Goal: Find specific page/section: Find specific page/section

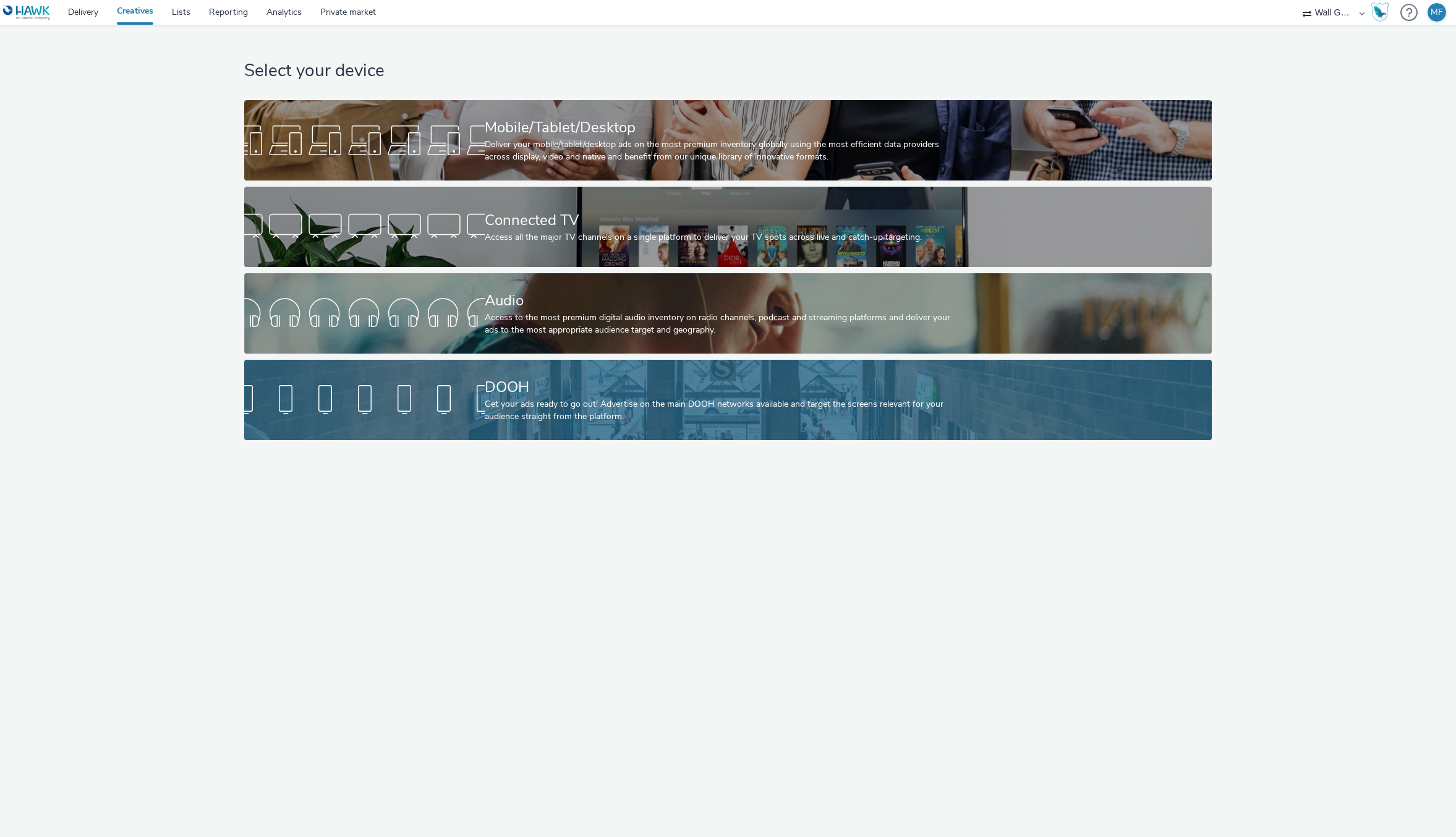
click at [514, 401] on div "Get your ads ready to go out! Advertise on the main DOOH networks available and…" at bounding box center [725, 411] width 482 height 25
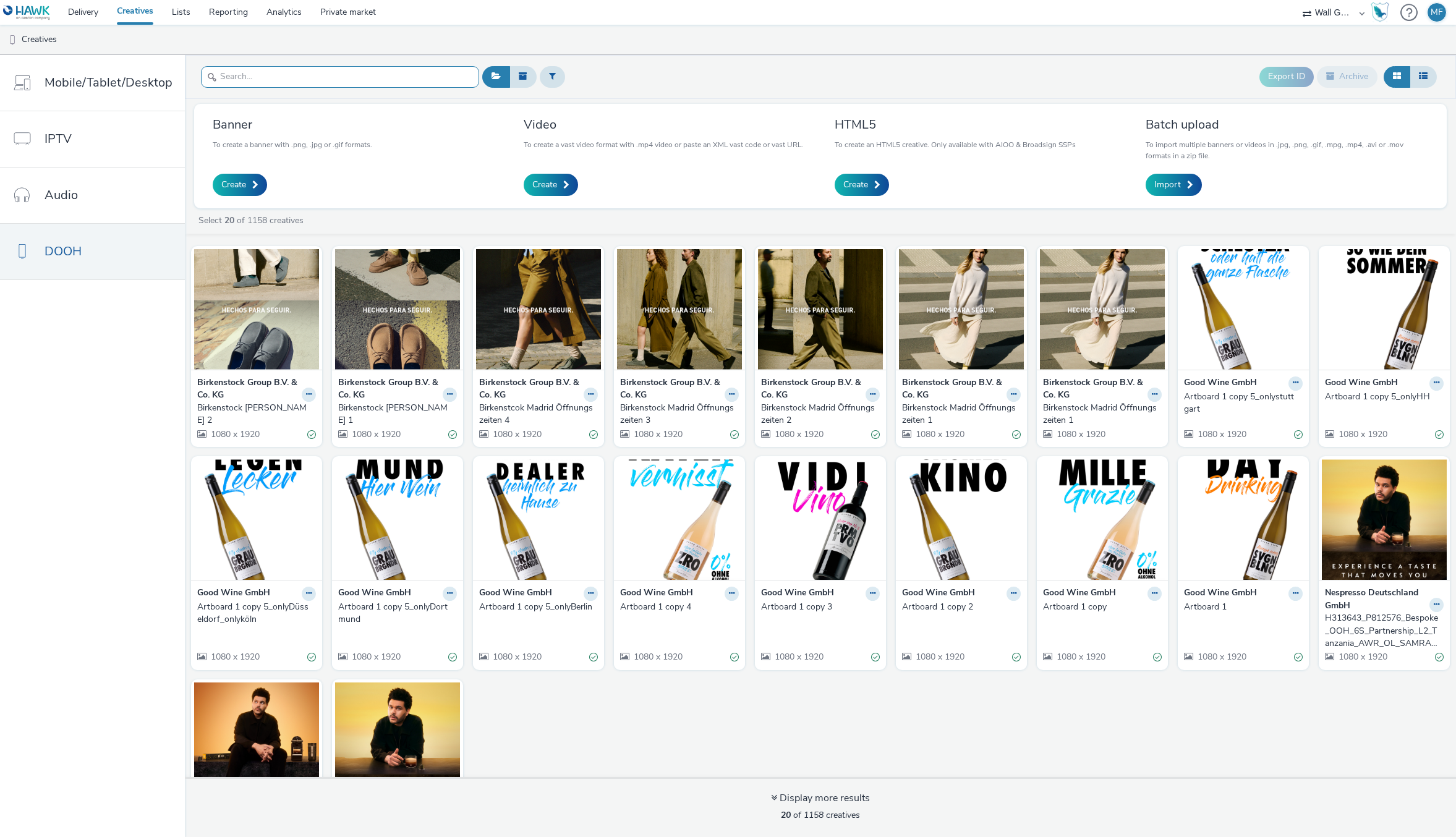
click at [380, 81] on input "text" at bounding box center [340, 77] width 278 height 22
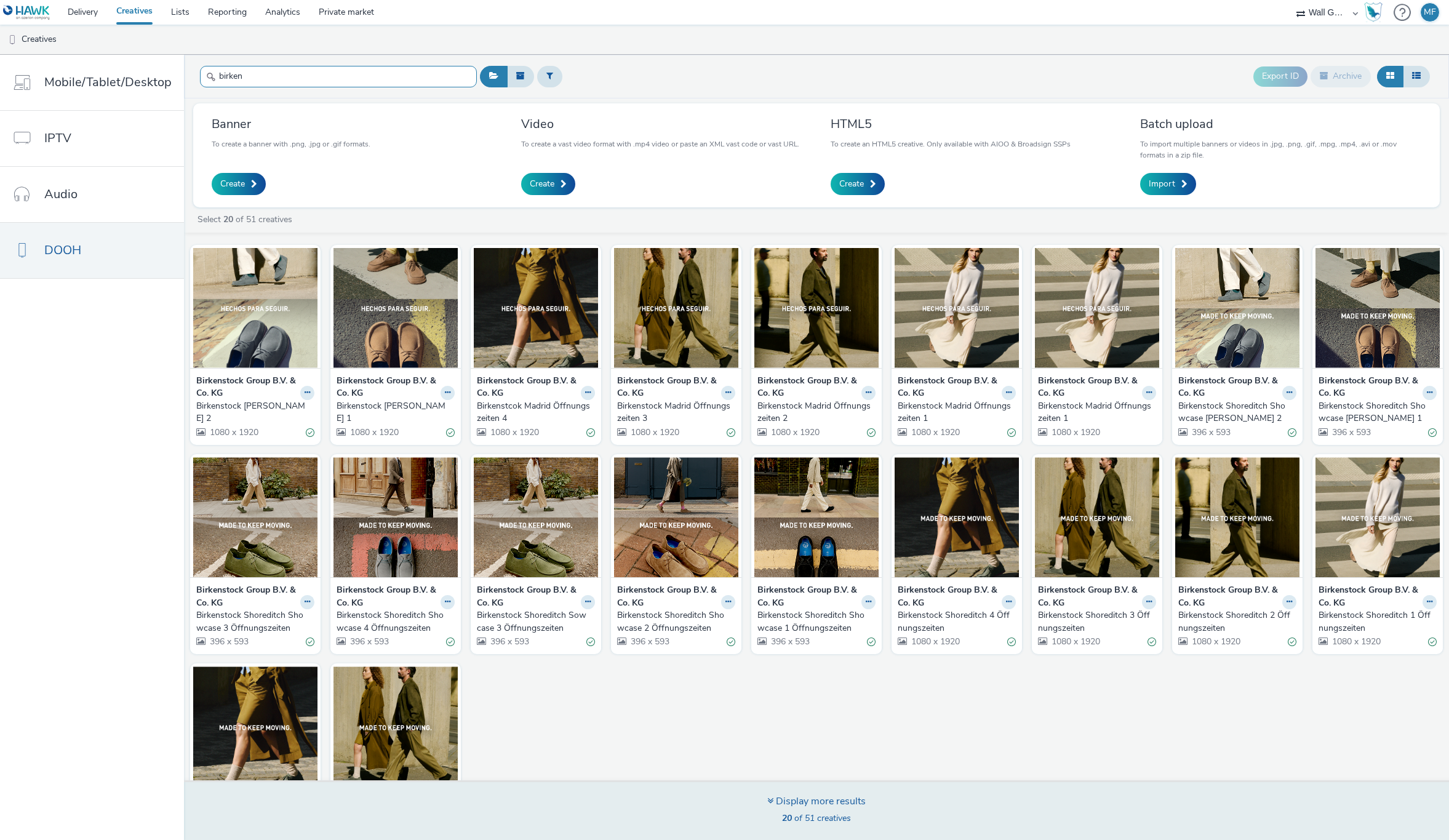
type input "birken"
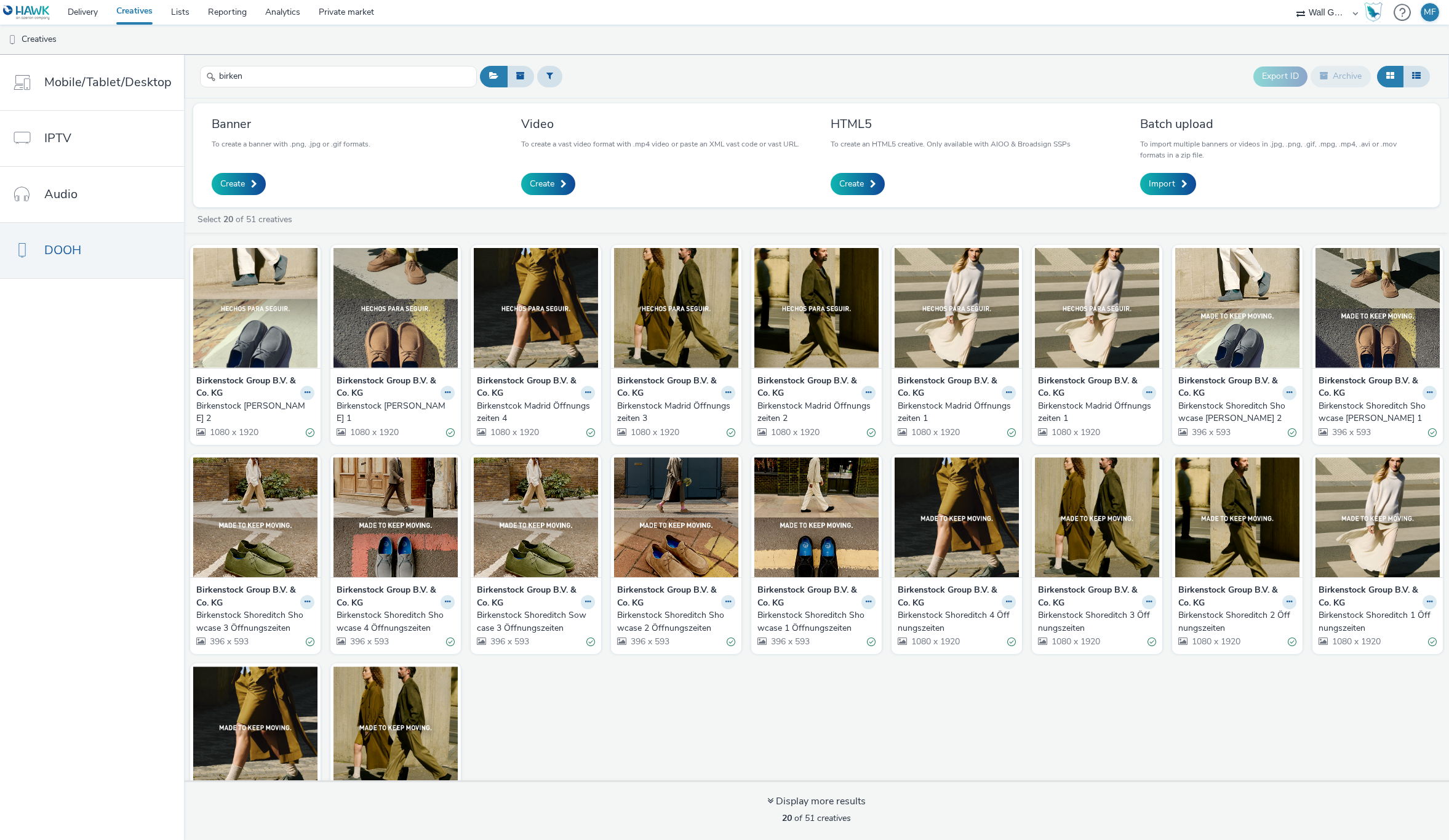
click at [103, 589] on nav "Mobile/Tablet/Desktop IPTV Audio DOOH" at bounding box center [92, 447] width 184 height 785
click at [392, 616] on div "Birkenstock Shoreditch Showcase 4 Öffnungszeiten" at bounding box center [394, 622] width 113 height 25
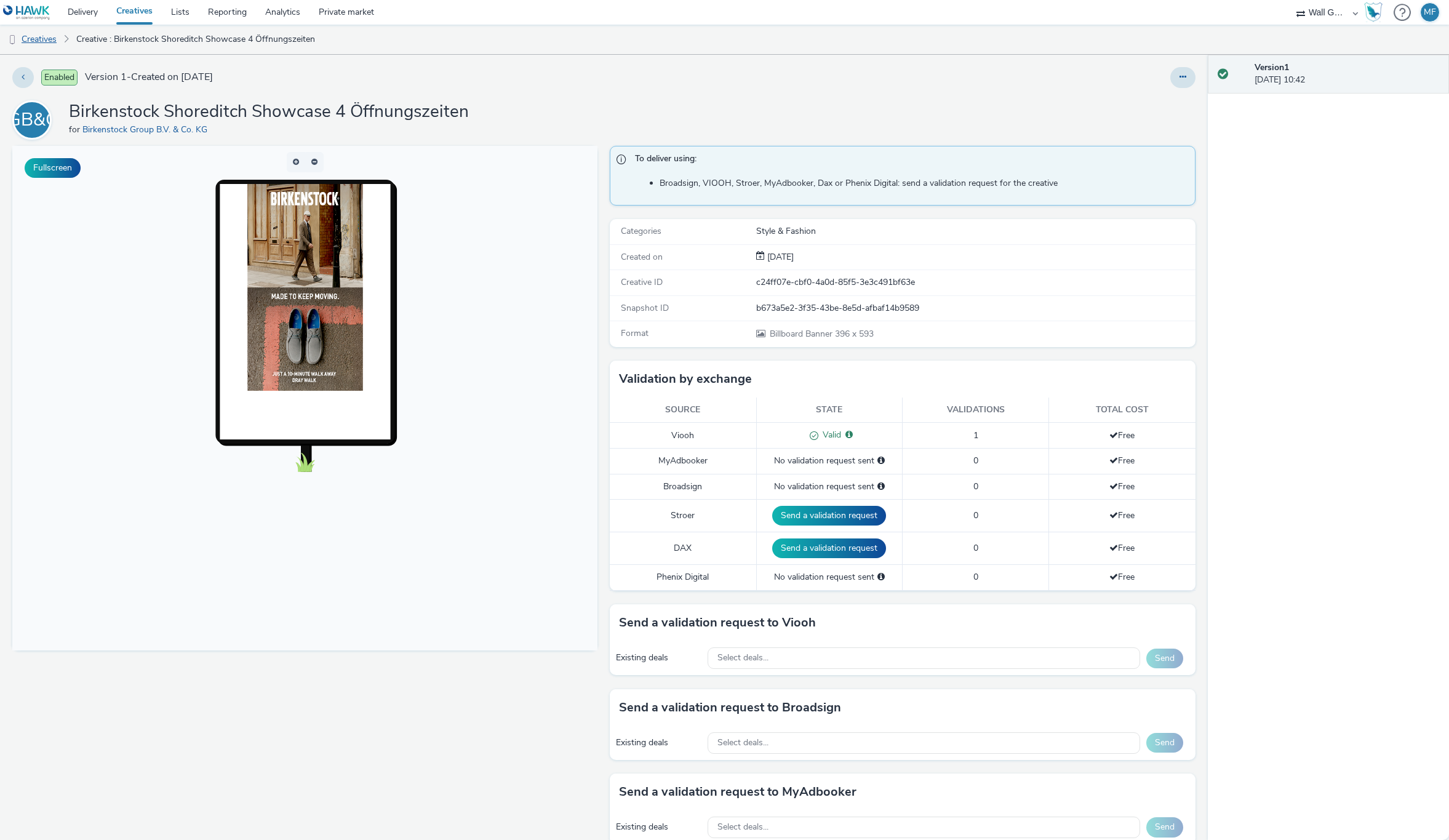
click at [35, 37] on link "Creatives" at bounding box center [31, 39] width 63 height 30
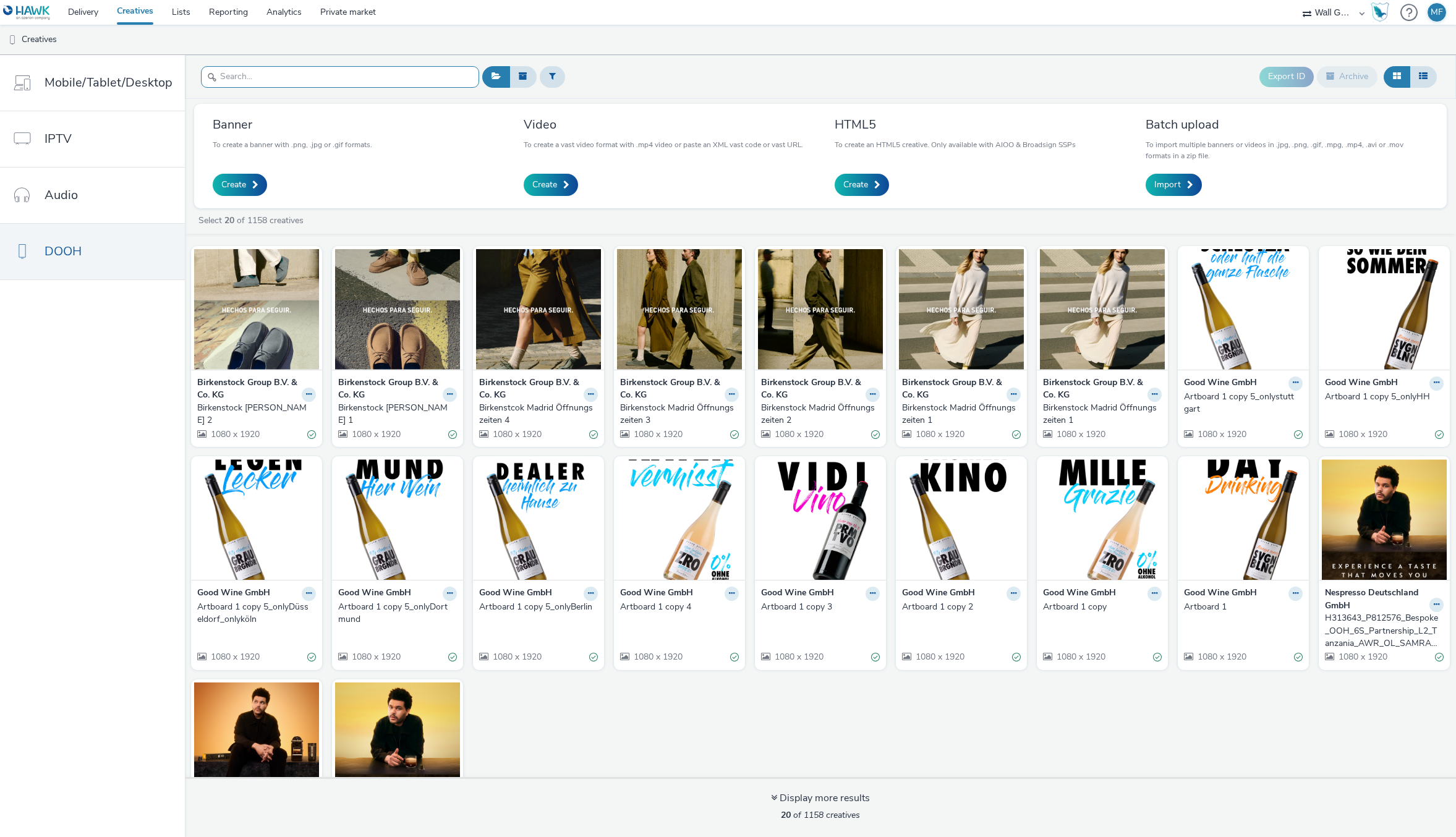
click at [353, 80] on input "text" at bounding box center [340, 77] width 278 height 22
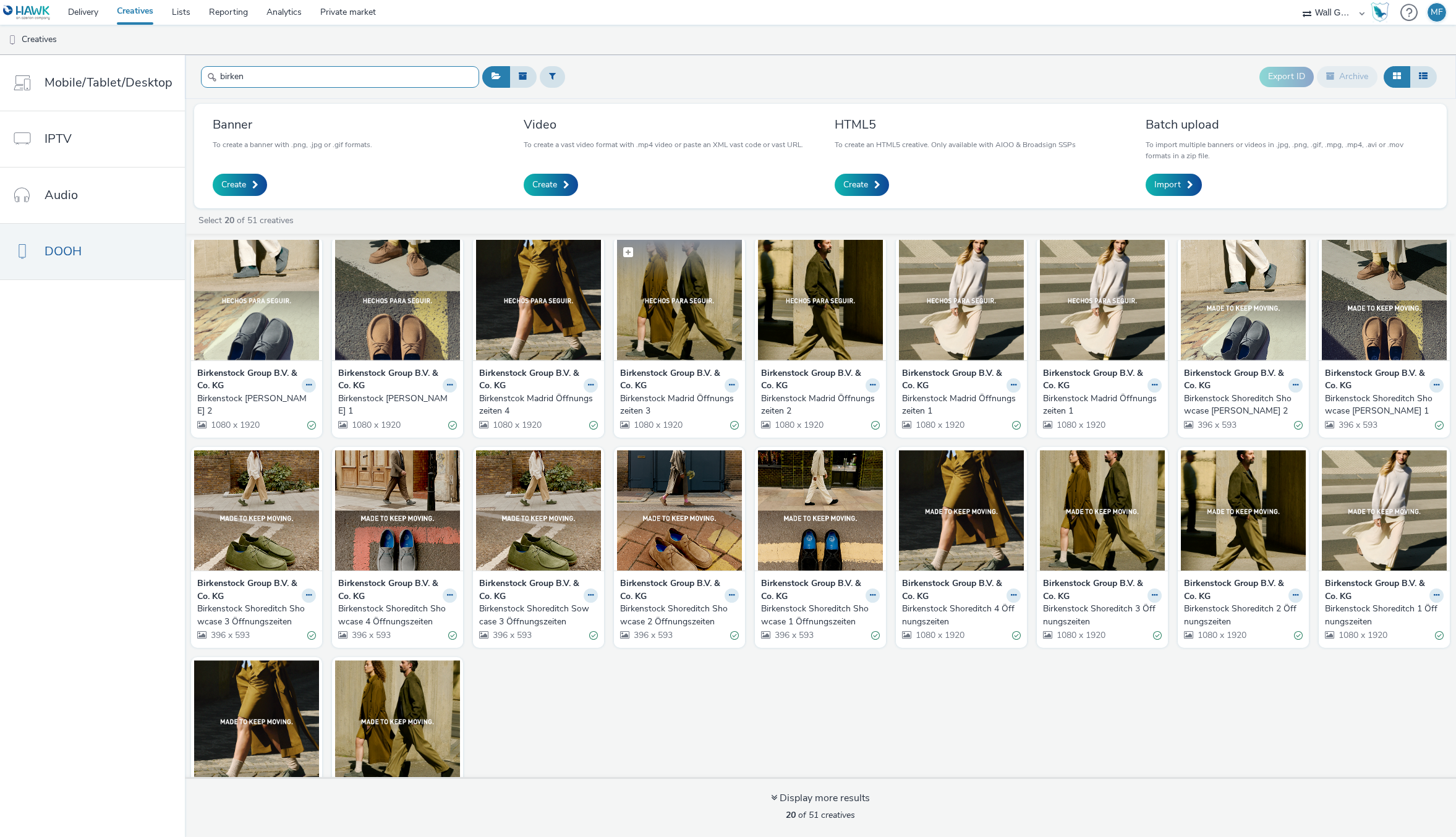
scroll to position [8, 0]
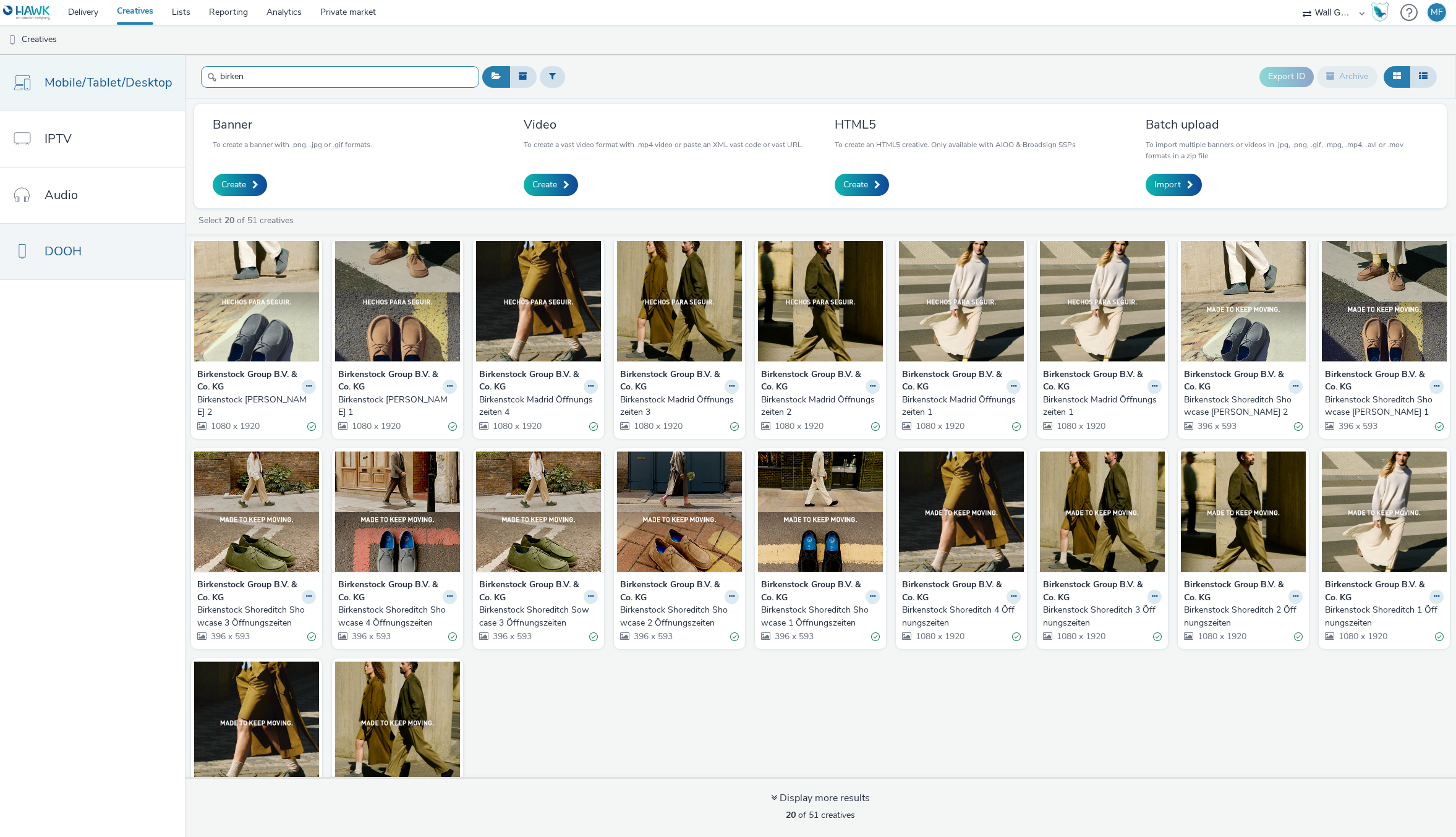
drag, startPoint x: 352, startPoint y: 82, endPoint x: 169, endPoint y: 76, distance: 183.1
click at [169, 76] on div "Mobile/Tablet/Desktop IPTV Audio DOOH birken Export ID Archive Banner To create…" at bounding box center [728, 446] width 1456 height 782
paste input "Buchung Birkenstock via OneWorld"
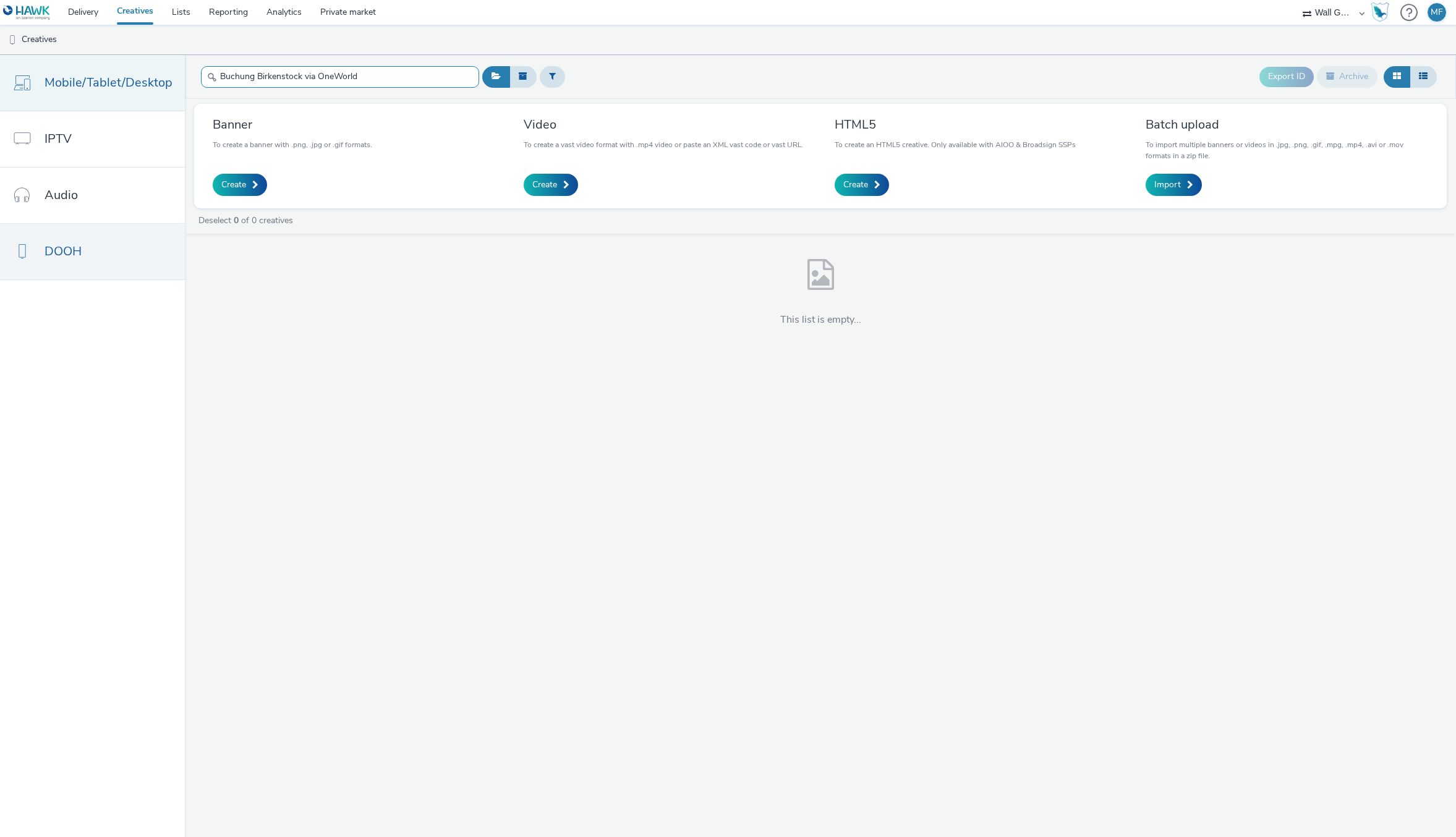
drag, startPoint x: 396, startPoint y: 75, endPoint x: 171, endPoint y: 79, distance: 225.0
click at [171, 79] on div "Mobile/Tablet/Desktop IPTV Audio DOOH Buchung Birkenstock via OneWorld Export I…" at bounding box center [728, 446] width 1456 height 782
paste input "birkenstock-aw25-digital-screens-[GEOGRAPHIC_DATA]-single-image-03.jpg"
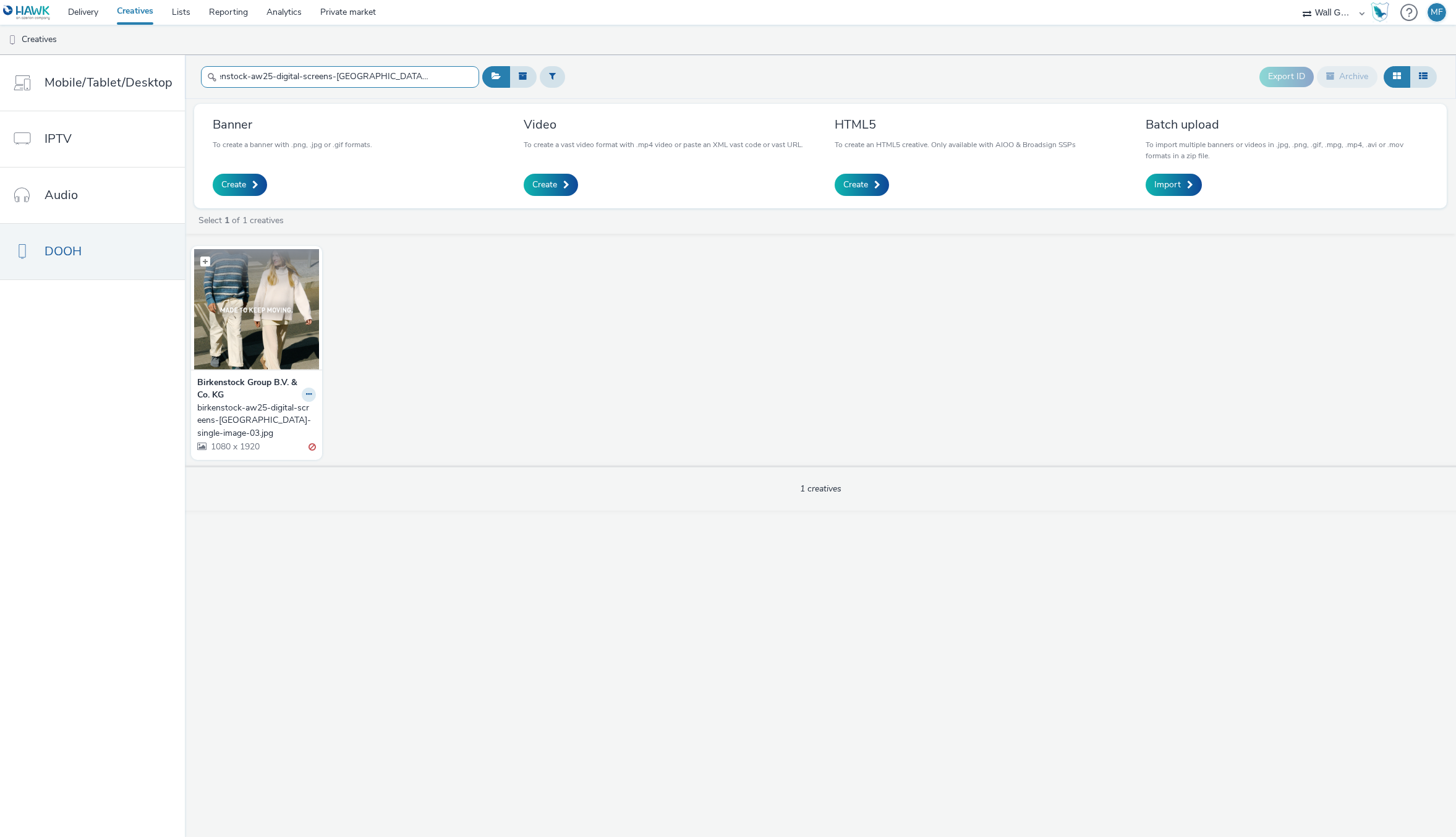
type input "birkenstock-aw25-digital-screens-[GEOGRAPHIC_DATA]-single-image-03.jpg"
click at [254, 330] on img at bounding box center [257, 309] width 125 height 120
